Goal: Complete application form

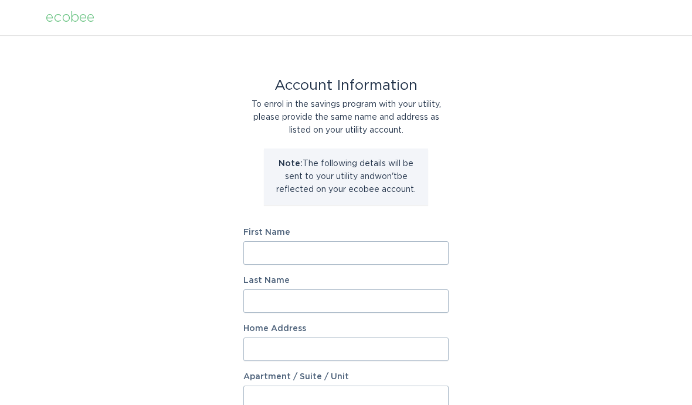
click at [375, 254] on input "First Name" at bounding box center [345, 252] width 205 height 23
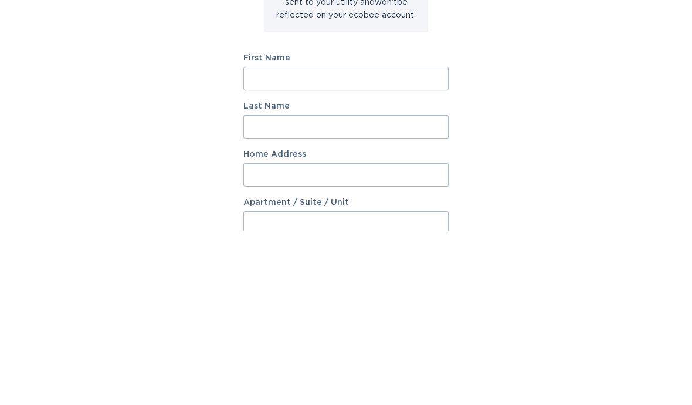
type input "[PERSON_NAME]"
type input "[STREET_ADDRESS]"
select select "US"
type input "[GEOGRAPHIC_DATA]"
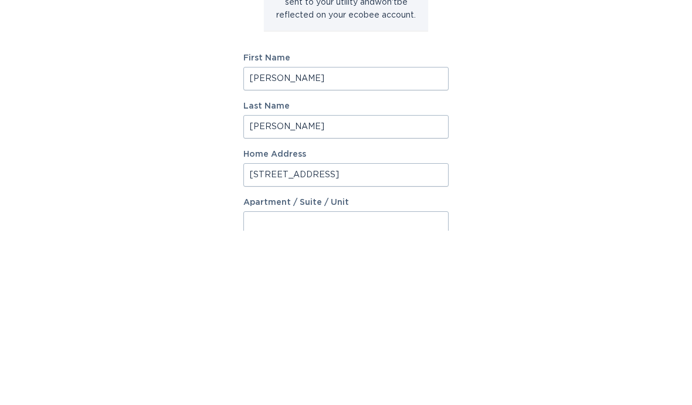
type input "43017"
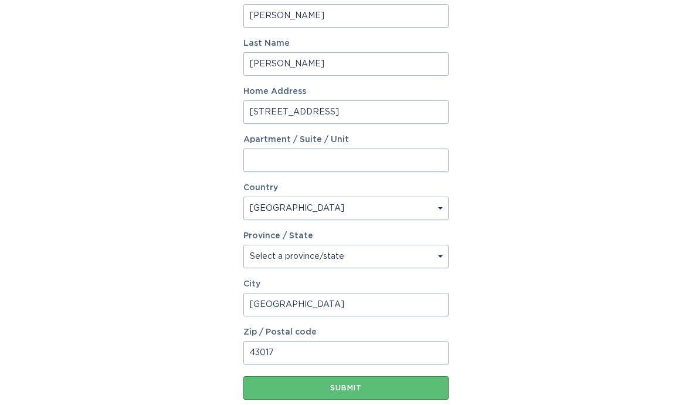
scroll to position [258, 0]
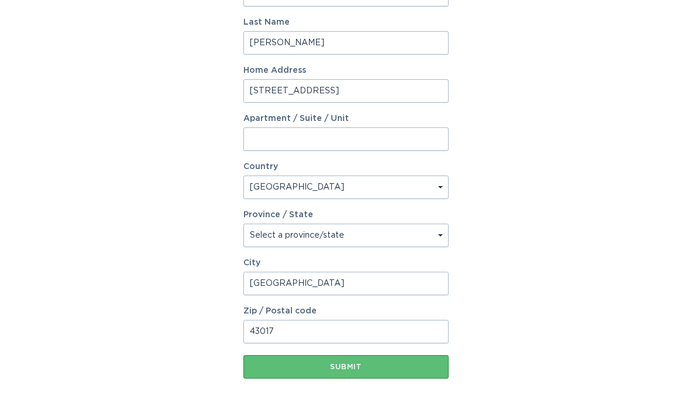
click at [447, 242] on select "Select a province/state [US_STATE] [US_STATE] [US_STATE] [US_STATE] [US_STATE] …" at bounding box center [345, 235] width 205 height 23
select select "OH"
click at [388, 373] on button "Submit" at bounding box center [345, 366] width 205 height 23
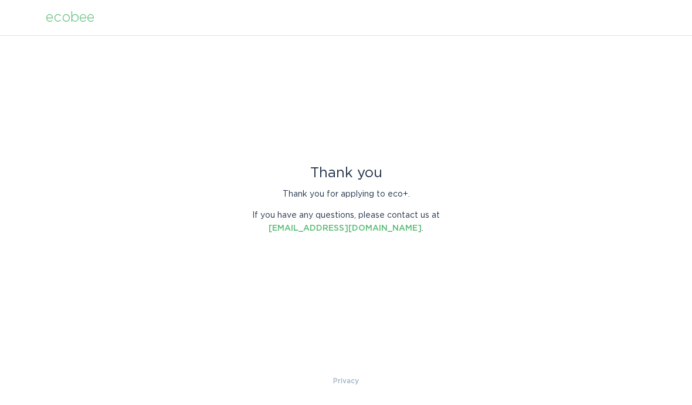
scroll to position [0, 0]
